Goal: Use online tool/utility: Utilize a website feature to perform a specific function

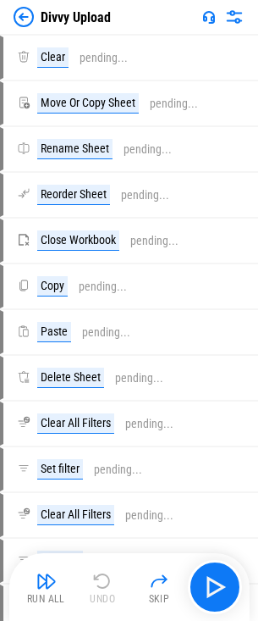
click at [28, 14] on img at bounding box center [24, 17] width 20 height 20
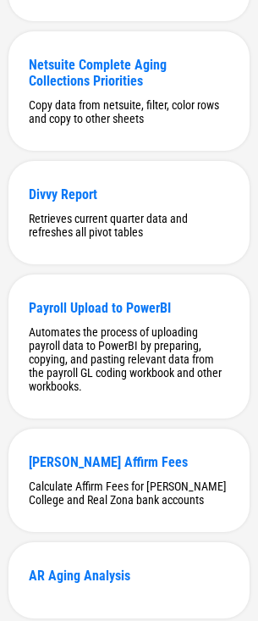
scroll to position [9914, 0]
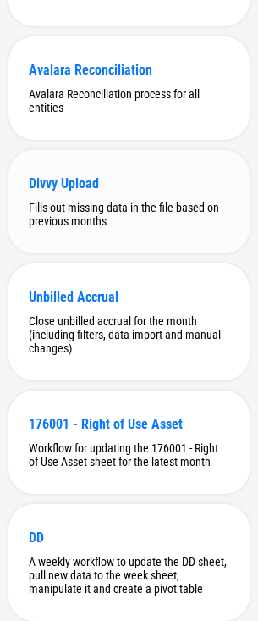
click at [90, 253] on div "Divvy Upload Fills out missing data in the file based on previous months" at bounding box center [128, 201] width 241 height 103
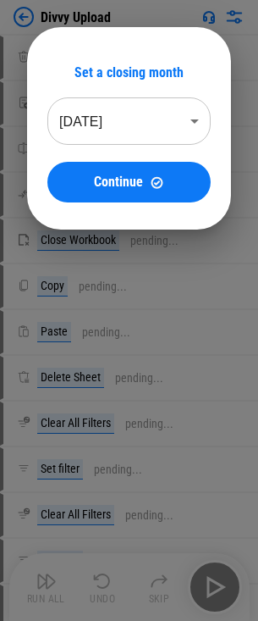
click at [141, 120] on body "Divvy Upload Clear pending... Move Or Copy Sheet pending... Rename Sheet pendin…" at bounding box center [129, 310] width 258 height 621
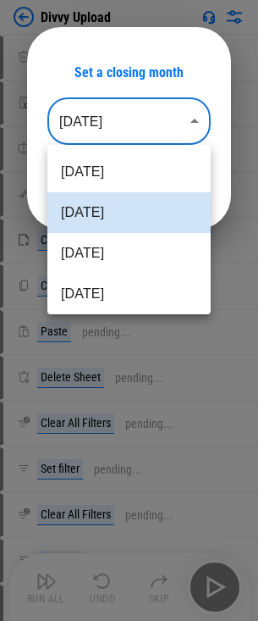
click at [138, 175] on li "Aug 2025" at bounding box center [128, 172] width 163 height 41
type input "********"
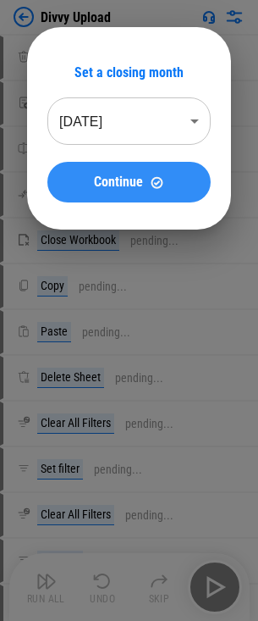
click at [157, 185] on img at bounding box center [157, 182] width 14 height 14
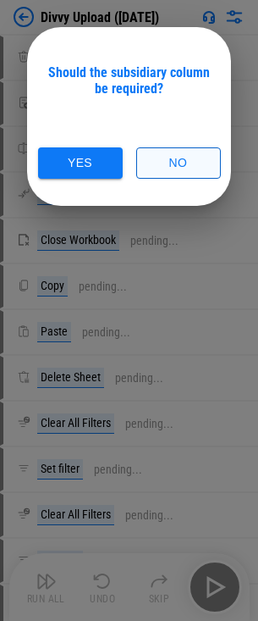
click at [173, 163] on button "No" at bounding box center [178, 162] width 85 height 31
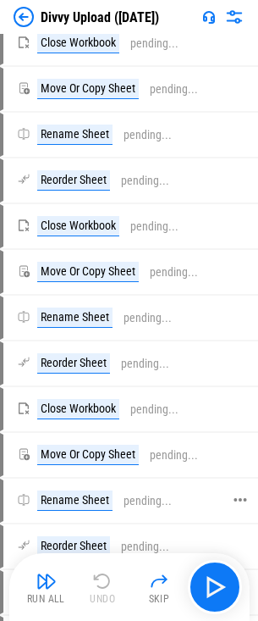
scroll to position [1354, 0]
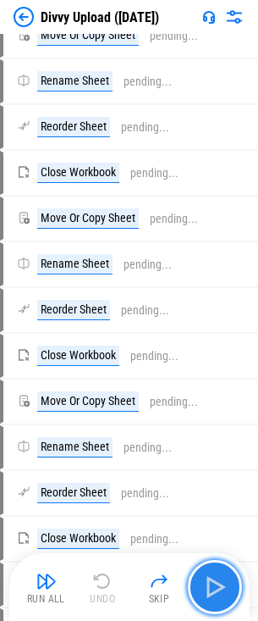
click at [220, 483] on img "button" at bounding box center [214, 586] width 27 height 27
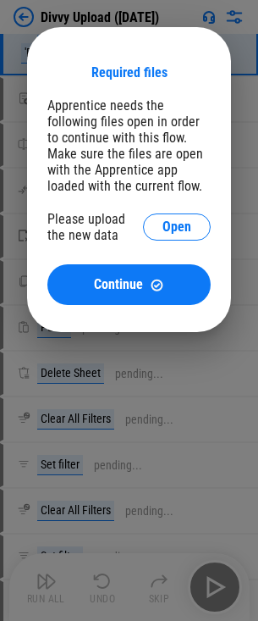
scroll to position [0, 0]
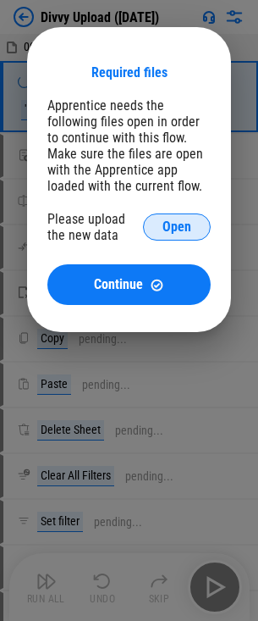
click at [165, 228] on span "Open" at bounding box center [177, 227] width 29 height 14
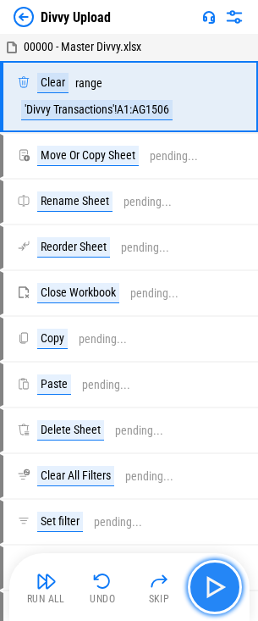
click at [208, 577] on img "button" at bounding box center [214, 586] width 27 height 27
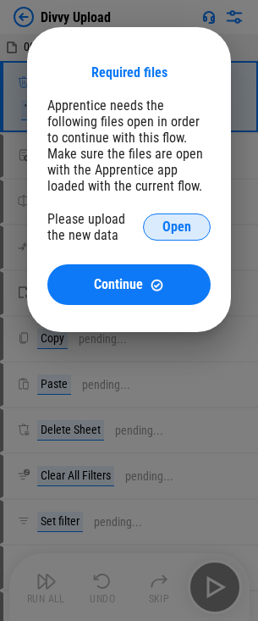
click at [190, 228] on span "Open" at bounding box center [177, 227] width 29 height 14
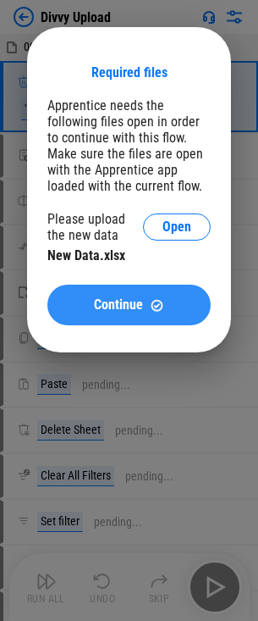
click at [139, 306] on span "Continue" at bounding box center [118, 305] width 49 height 14
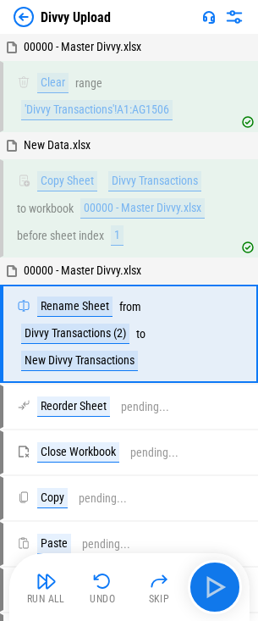
click at [25, 22] on img at bounding box center [24, 17] width 20 height 20
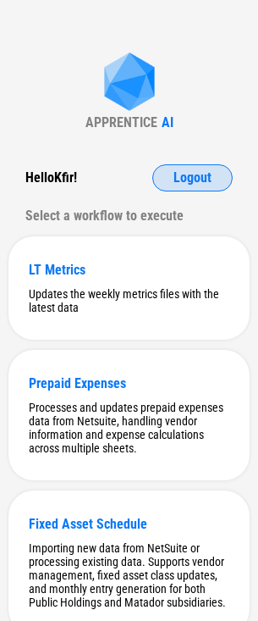
click at [194, 177] on span "Logout" at bounding box center [193, 178] width 38 height 14
